Goal: Check status: Check status

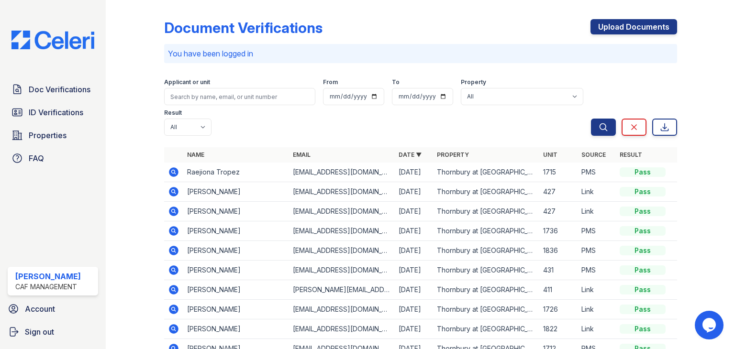
scroll to position [101, 0]
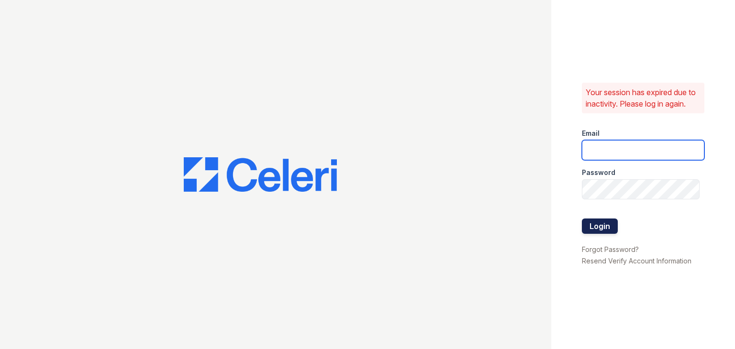
type input "Thornbury.am@cafmanagement.com"
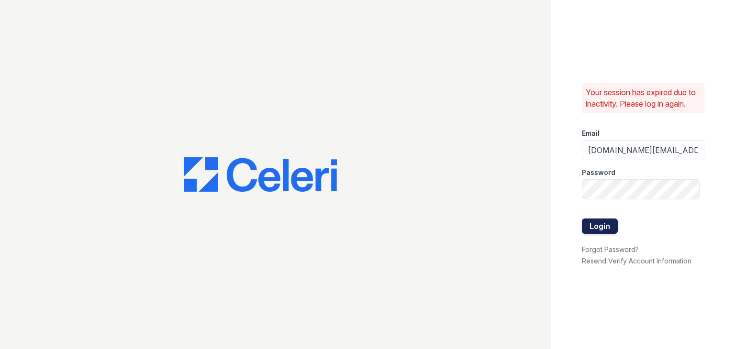
click at [597, 225] on button "Login" at bounding box center [600, 226] width 36 height 15
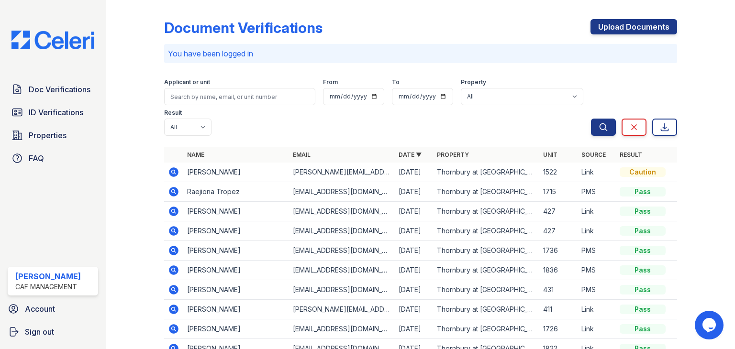
click at [173, 175] on icon at bounding box center [174, 172] width 10 height 10
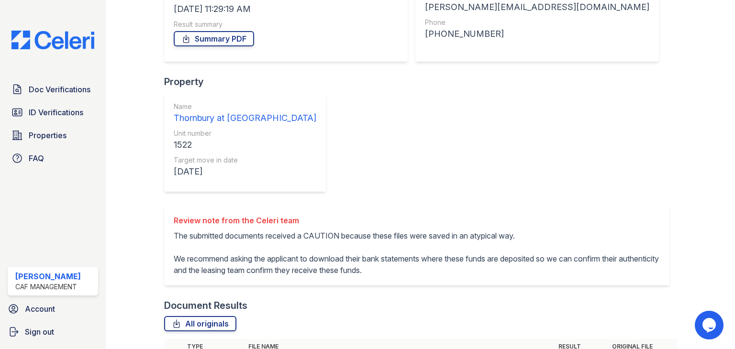
scroll to position [194, 0]
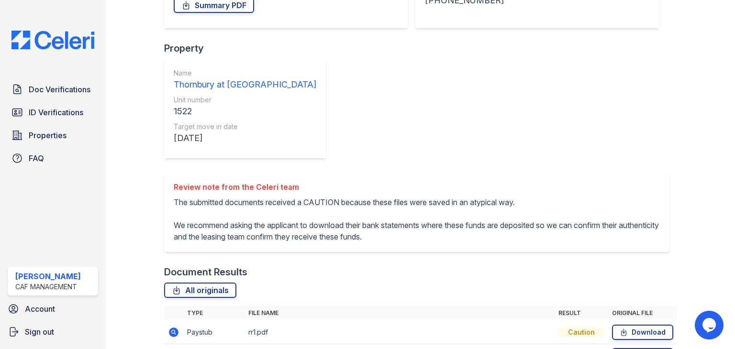
click at [168, 327] on icon at bounding box center [173, 332] width 11 height 11
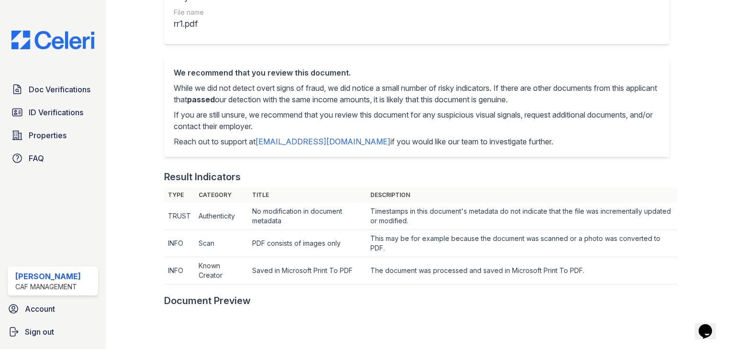
scroll to position [33, 0]
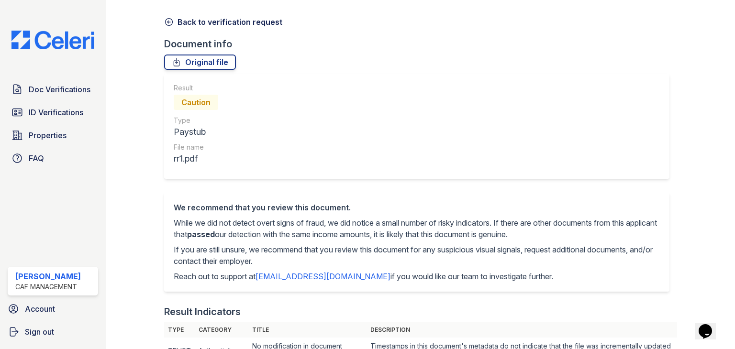
click at [167, 22] on icon at bounding box center [169, 22] width 10 height 10
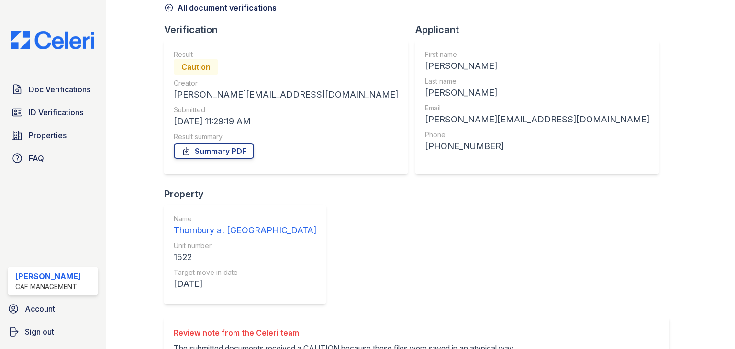
scroll to position [191, 0]
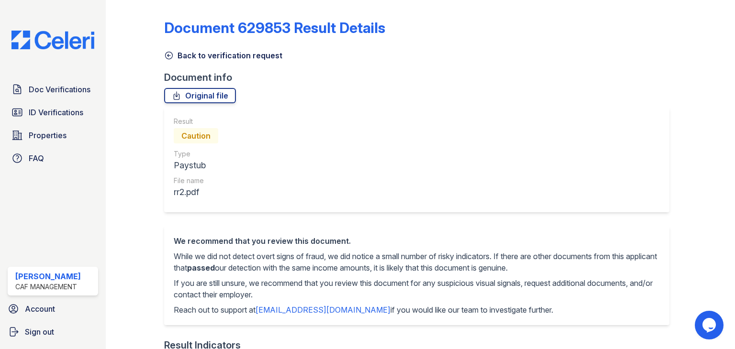
click at [168, 53] on icon at bounding box center [169, 56] width 10 height 10
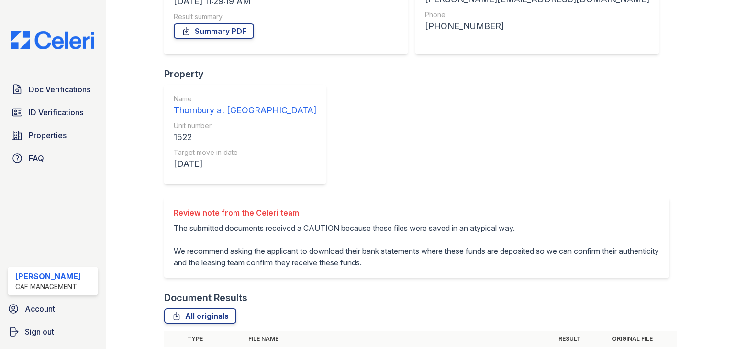
scroll to position [191, 0]
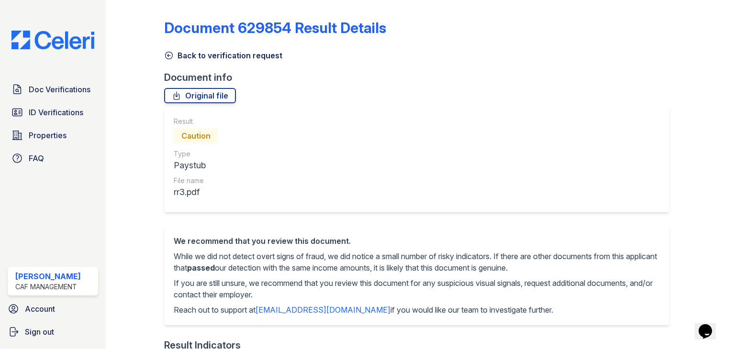
click at [169, 54] on icon at bounding box center [169, 56] width 10 height 10
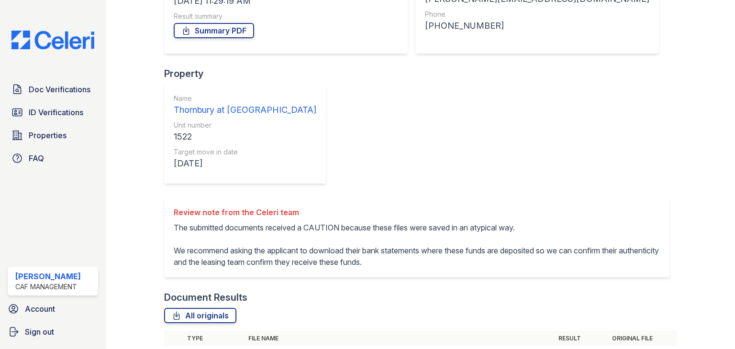
scroll to position [194, 0]
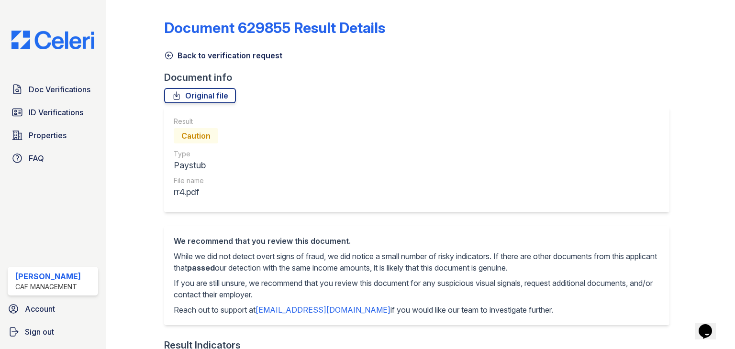
click at [168, 53] on icon at bounding box center [169, 56] width 10 height 10
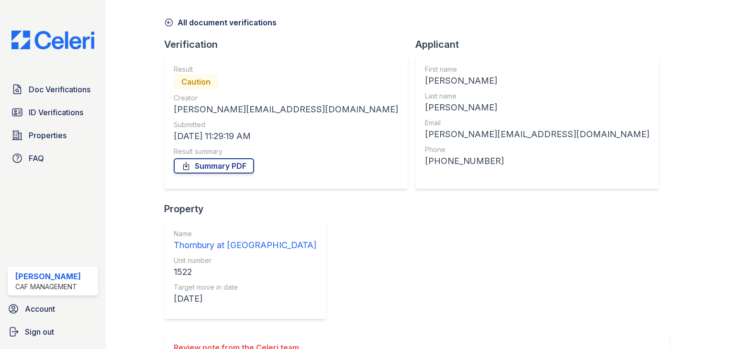
scroll to position [96, 0]
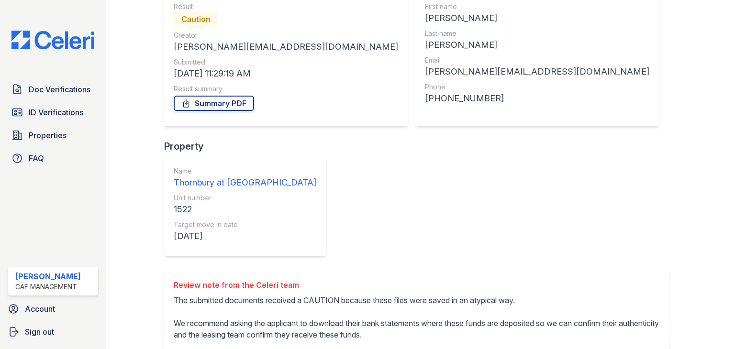
drag, startPoint x: 61, startPoint y: 96, endPoint x: 124, endPoint y: 186, distance: 110.3
click at [61, 96] on link "Doc Verifications" at bounding box center [53, 89] width 90 height 19
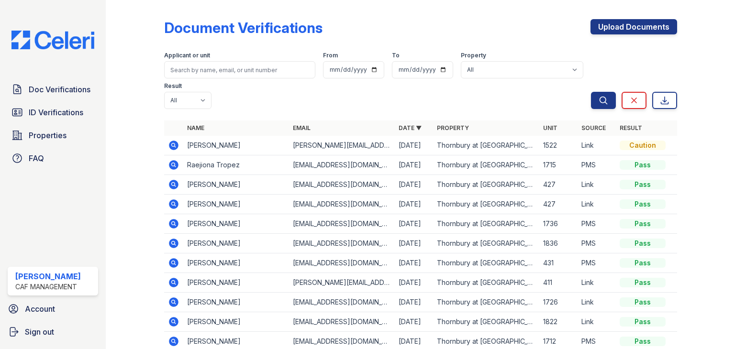
click at [171, 182] on icon at bounding box center [174, 185] width 10 height 10
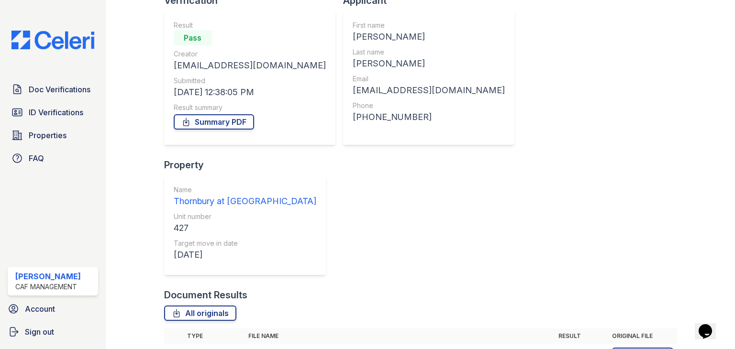
click at [171, 349] on icon at bounding box center [173, 355] width 11 height 11
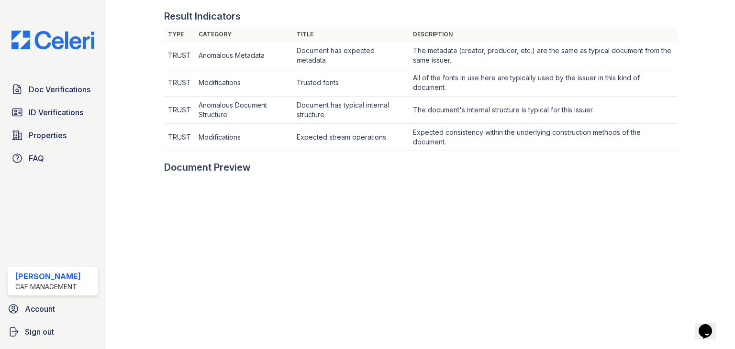
scroll to position [48, 0]
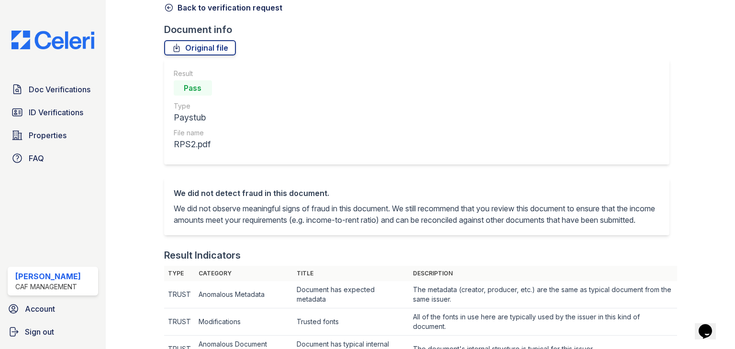
click at [167, 8] on icon at bounding box center [169, 8] width 10 height 10
